Goal: Task Accomplishment & Management: Manage account settings

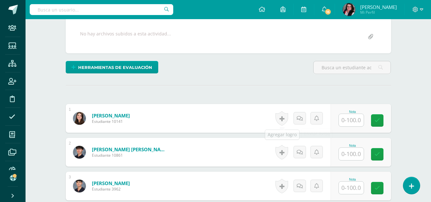
scroll to position [118, 0]
click at [352, 119] on input "text" at bounding box center [351, 120] width 25 height 12
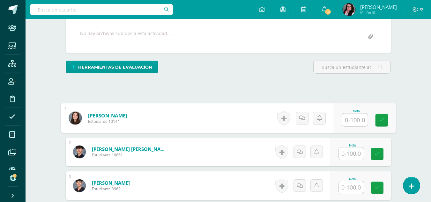
scroll to position [118, 0]
type input "79"
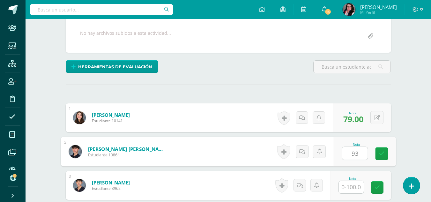
type input "93"
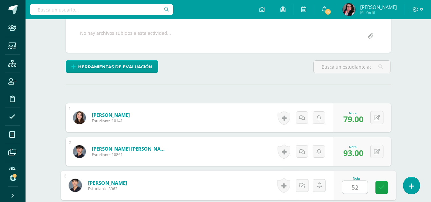
type input "52"
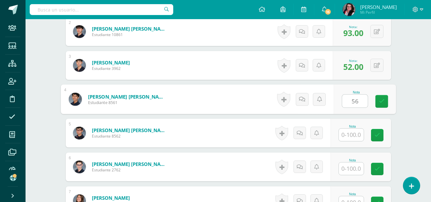
type input "56"
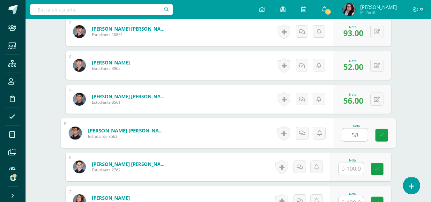
type input "58"
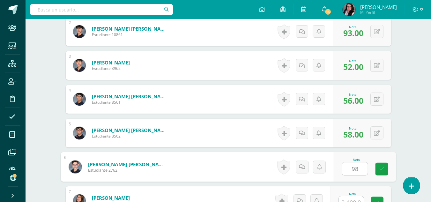
type input "98"
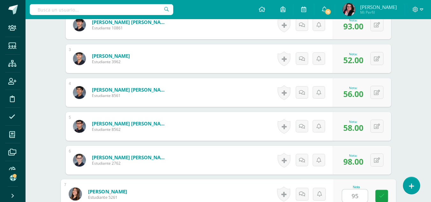
type input "95"
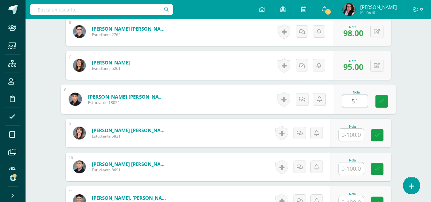
type input "51"
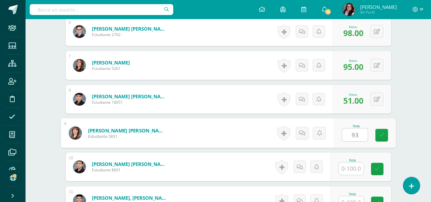
type input "93"
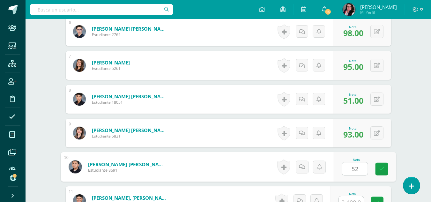
type input "52"
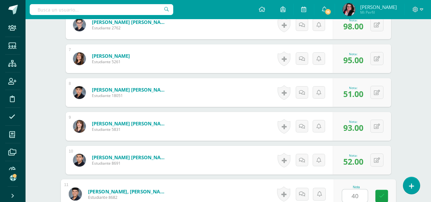
type input "40"
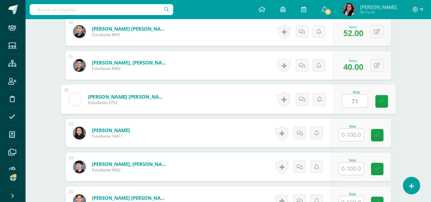
type input "71"
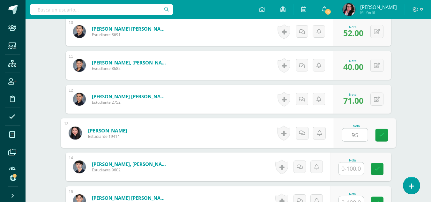
type input "95"
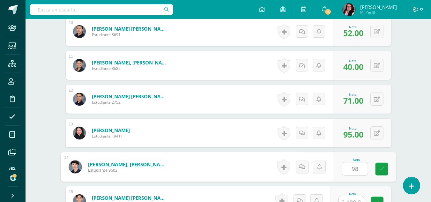
type input "98"
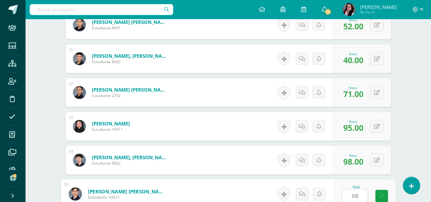
type input "98"
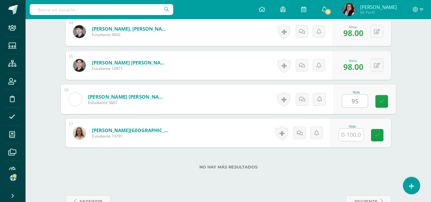
type input "95"
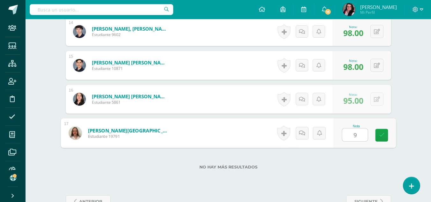
type input "95"
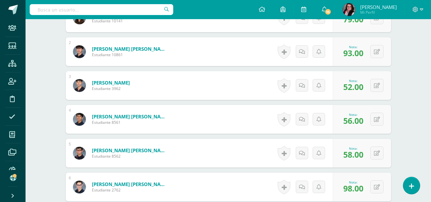
scroll to position [0, 0]
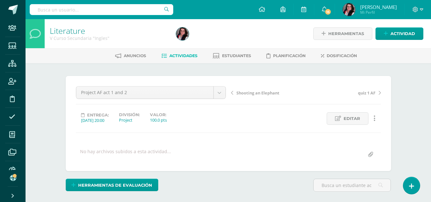
click at [373, 118] on link at bounding box center [375, 118] width 12 height 12
click at [356, 118] on span "Editar" at bounding box center [352, 119] width 17 height 12
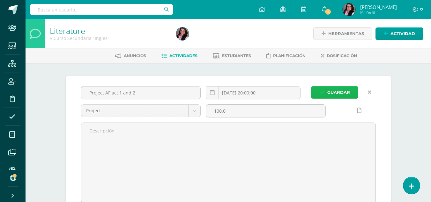
click at [346, 87] on span "Guardar" at bounding box center [339, 93] width 23 height 12
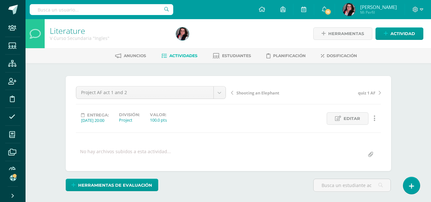
click at [186, 56] on span "Actividades" at bounding box center [183, 55] width 28 height 5
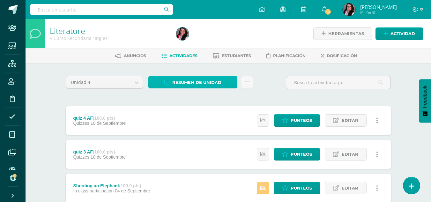
click at [181, 83] on span "Resumen de unidad" at bounding box center [196, 83] width 49 height 12
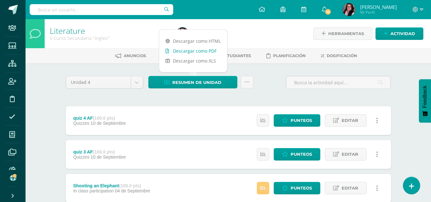
click at [192, 52] on link "Descargar como PDF" at bounding box center [193, 51] width 68 height 10
click at [384, 33] on link "Actividad" at bounding box center [400, 33] width 48 height 12
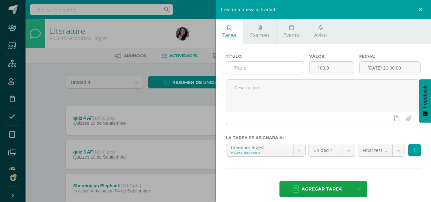
click at [267, 67] on input "text" at bounding box center [265, 68] width 78 height 12
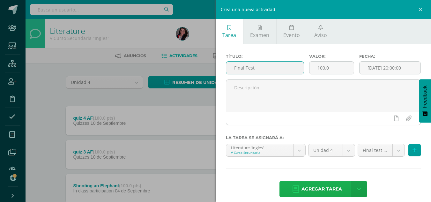
type input "Final Test"
click at [312, 187] on span "Agregar tarea" at bounding box center [322, 189] width 41 height 16
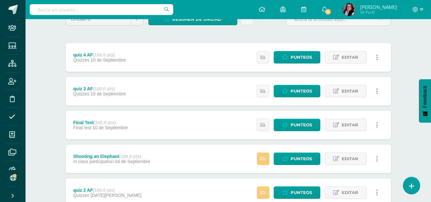
scroll to position [64, 0]
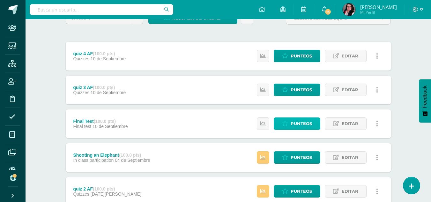
click at [298, 128] on span "Punteos" at bounding box center [301, 124] width 21 height 12
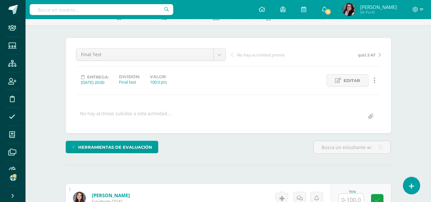
scroll to position [38, 0]
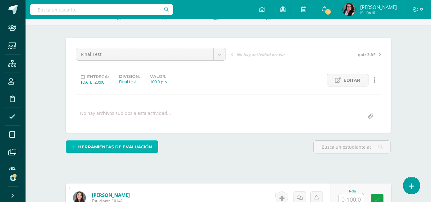
click at [115, 147] on span "Herramientas de evaluación" at bounding box center [115, 147] width 74 height 12
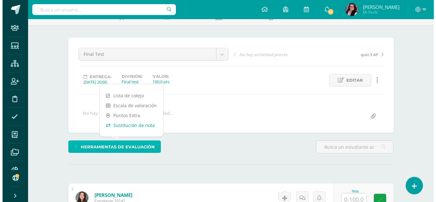
scroll to position [39, 0]
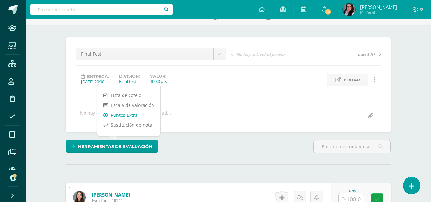
click at [134, 116] on link "Puntos Extra" at bounding box center [129, 115] width 64 height 10
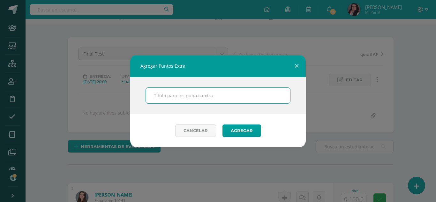
click at [172, 95] on input "text" at bounding box center [218, 96] width 144 height 16
type input "TRIVIA"
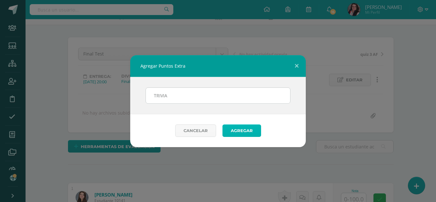
click at [251, 131] on button "Agregar" at bounding box center [241, 130] width 39 height 12
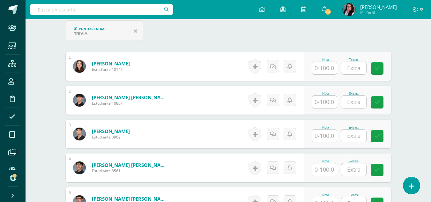
scroll to position [180, 0]
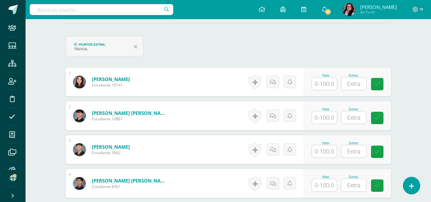
drag, startPoint x: 173, startPoint y: 154, endPoint x: 321, endPoint y: 49, distance: 181.5
click at [321, 49] on div "Puntos Extra: TRIVIA" at bounding box center [228, 49] width 331 height 26
click at [362, 83] on input "text" at bounding box center [354, 84] width 25 height 12
type input "1"
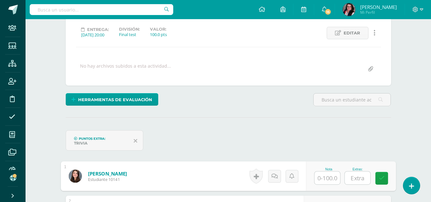
scroll to position [172, 0]
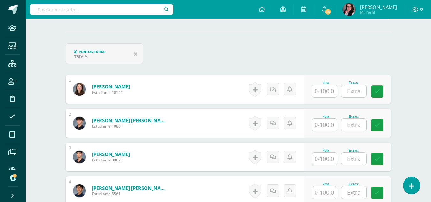
drag, startPoint x: 251, startPoint y: 45, endPoint x: 211, endPoint y: 48, distance: 40.7
click at [211, 48] on div "Puntos Extra: TRIVIA" at bounding box center [228, 56] width 331 height 26
click at [353, 94] on input "text" at bounding box center [354, 91] width 25 height 12
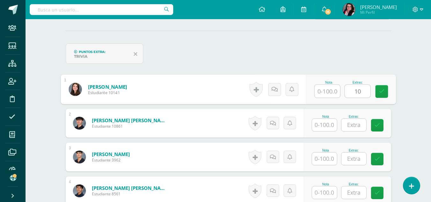
type input "1"
click at [352, 123] on input "text" at bounding box center [354, 125] width 25 height 12
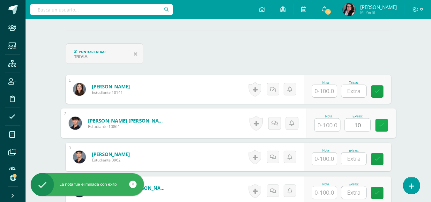
click at [384, 126] on icon at bounding box center [382, 125] width 6 height 5
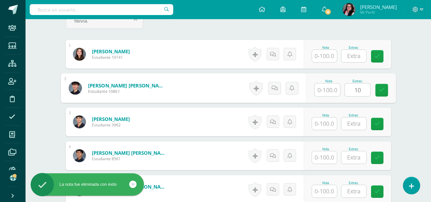
scroll to position [220, 0]
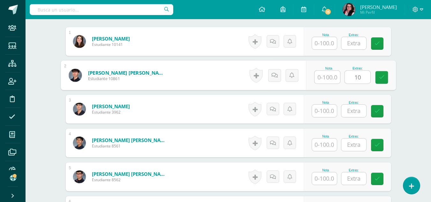
type input "10"
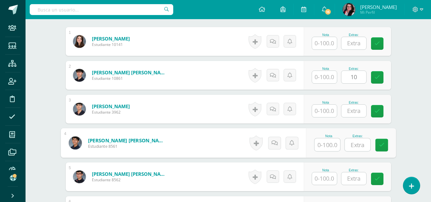
click at [356, 144] on input "text" at bounding box center [358, 145] width 26 height 13
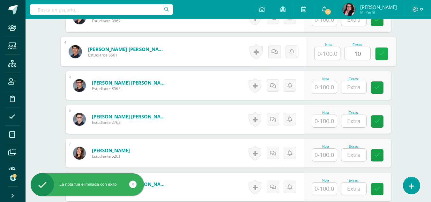
scroll to position [312, 0]
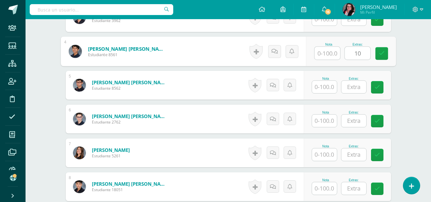
type input "10"
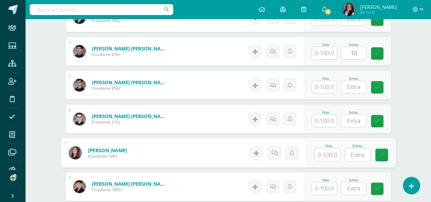
click at [359, 156] on input "text" at bounding box center [358, 154] width 26 height 13
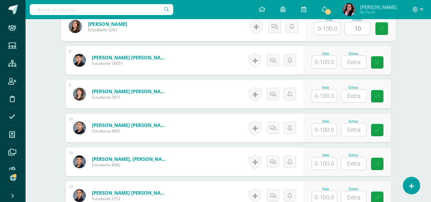
scroll to position [441, 0]
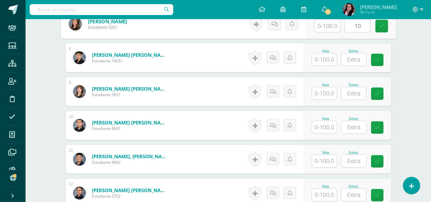
type input "10"
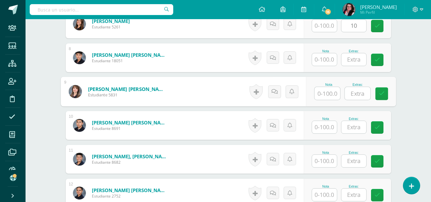
click at [352, 92] on input "text" at bounding box center [358, 93] width 26 height 13
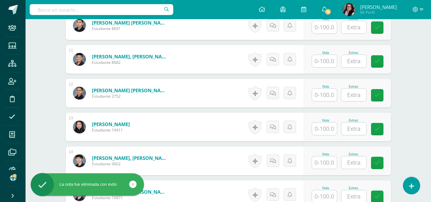
scroll to position [540, 0]
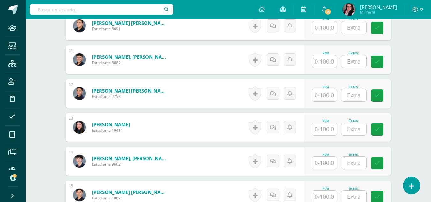
type input "10"
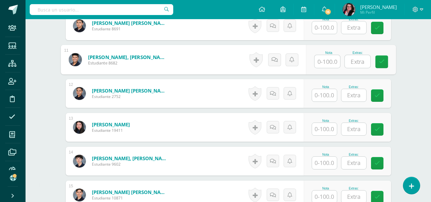
click at [358, 62] on input "text" at bounding box center [358, 61] width 26 height 13
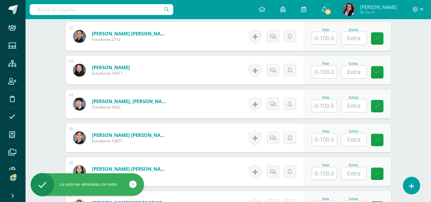
scroll to position [597, 0]
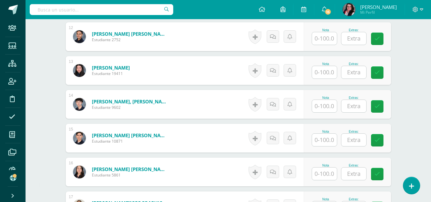
type input "10"
click at [350, 76] on input "text" at bounding box center [354, 72] width 25 height 12
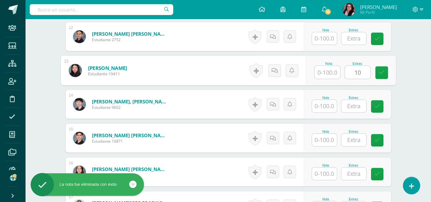
scroll to position [598, 0]
type input "10"
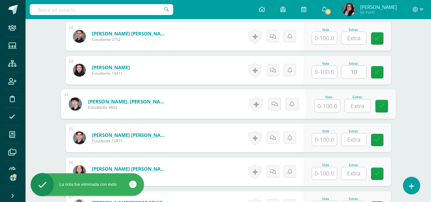
click at [358, 106] on input "text" at bounding box center [358, 106] width 26 height 13
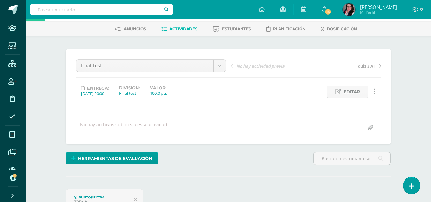
scroll to position [0, 0]
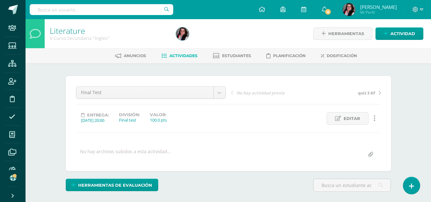
type input "10"
click at [177, 55] on span "Actividades" at bounding box center [183, 55] width 28 height 5
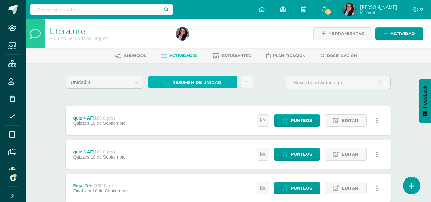
click at [174, 82] on span "Resumen de unidad" at bounding box center [196, 83] width 49 height 12
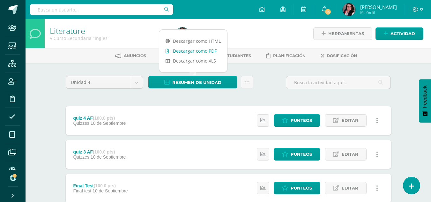
click at [191, 52] on link "Descargar como PDF" at bounding box center [193, 51] width 68 height 10
click at [166, 94] on div "Resumen de unidad Subir actividades en masa Enviar punteos a revision Historial…" at bounding box center [201, 85] width 110 height 18
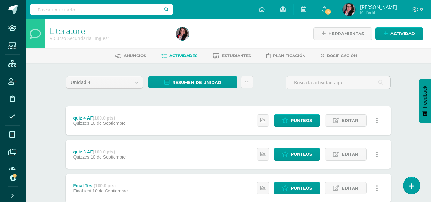
click at [138, 40] on div "V Curso Secundaria "Ingles"" at bounding box center [109, 38] width 119 height 6
